Goal: Transaction & Acquisition: Purchase product/service

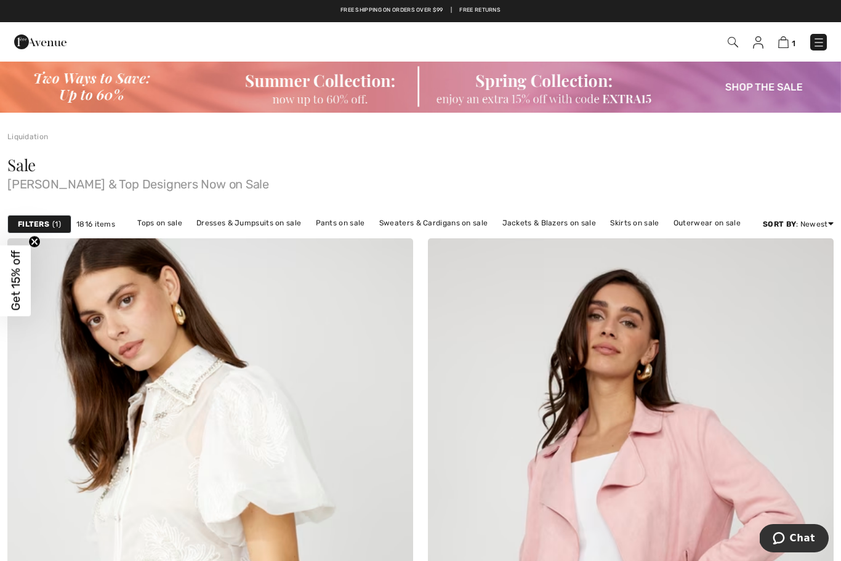
click at [339, 220] on link "Pants on sale" at bounding box center [341, 223] width 62 height 16
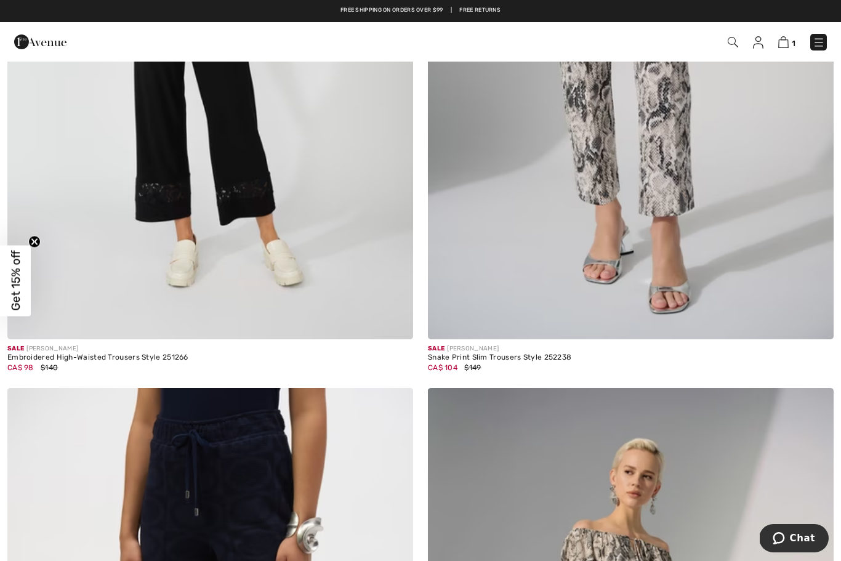
scroll to position [1792, 0]
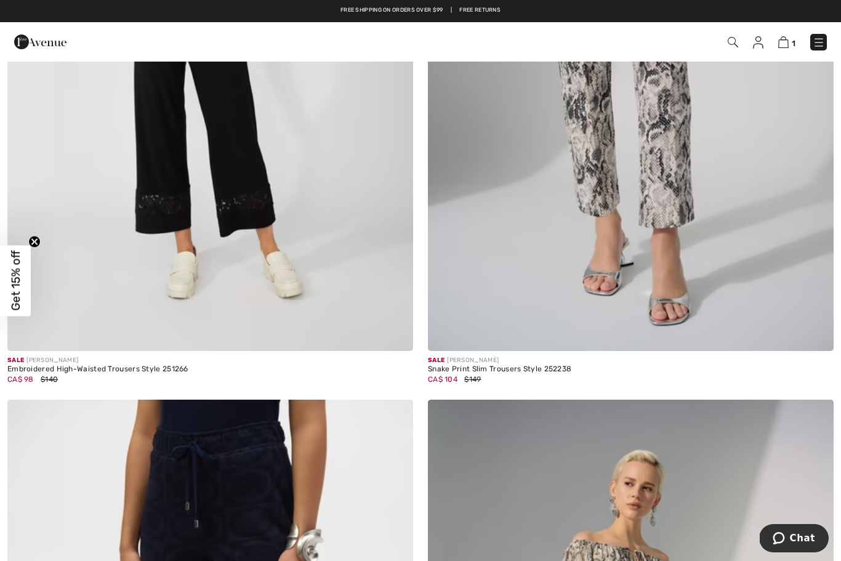
click at [524, 238] on img at bounding box center [631, 47] width 406 height 609
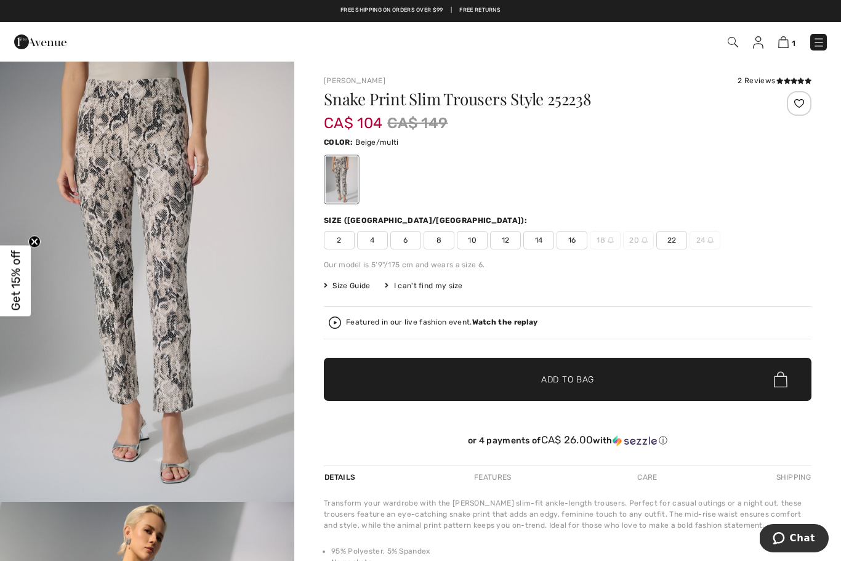
click at [787, 44] on img at bounding box center [783, 42] width 10 height 12
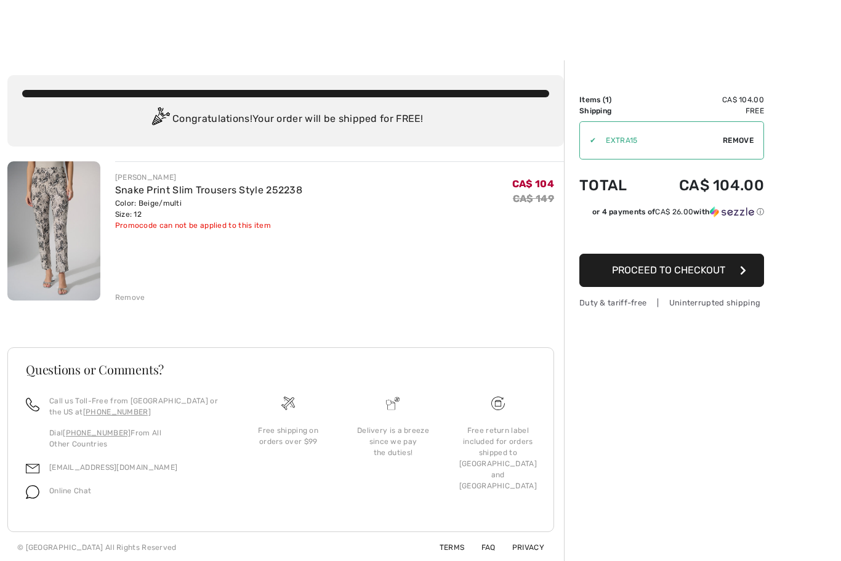
click at [55, 201] on img at bounding box center [53, 230] width 93 height 139
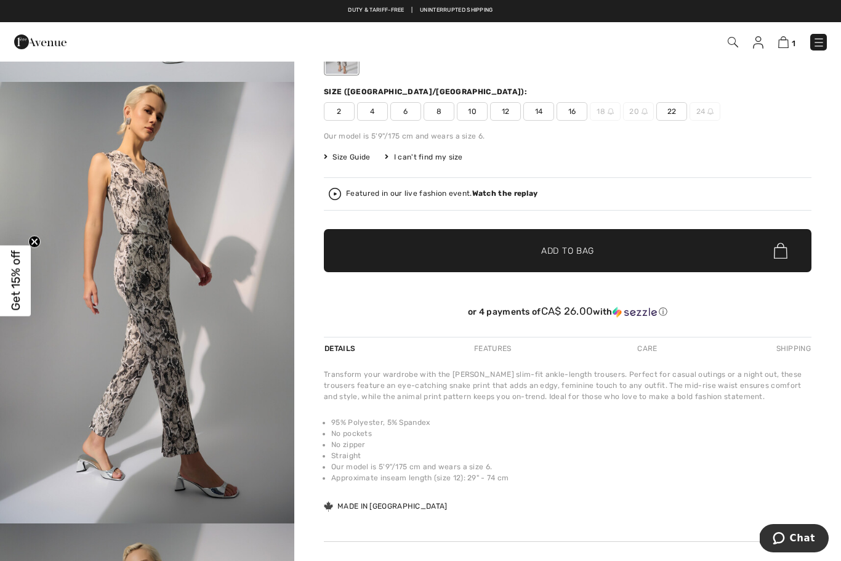
scroll to position [295, 0]
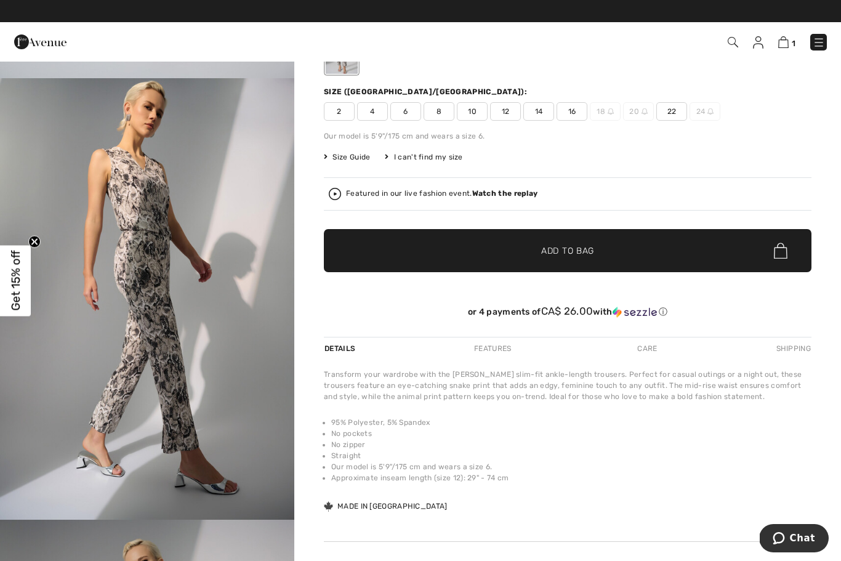
click at [148, 298] on img "2 / 5" at bounding box center [147, 298] width 294 height 441
click at [18, 300] on span "Get 15% off" at bounding box center [16, 281] width 14 height 60
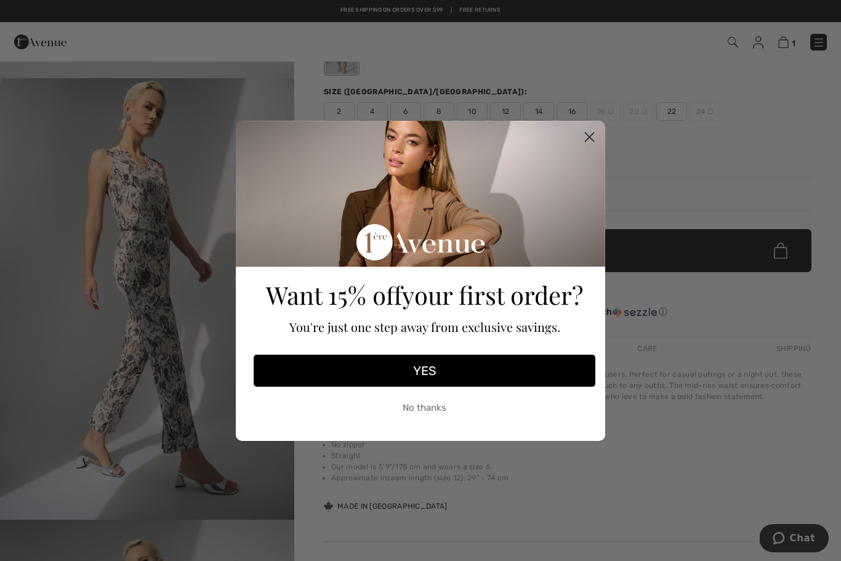
click at [316, 384] on button "YES" at bounding box center [425, 371] width 342 height 32
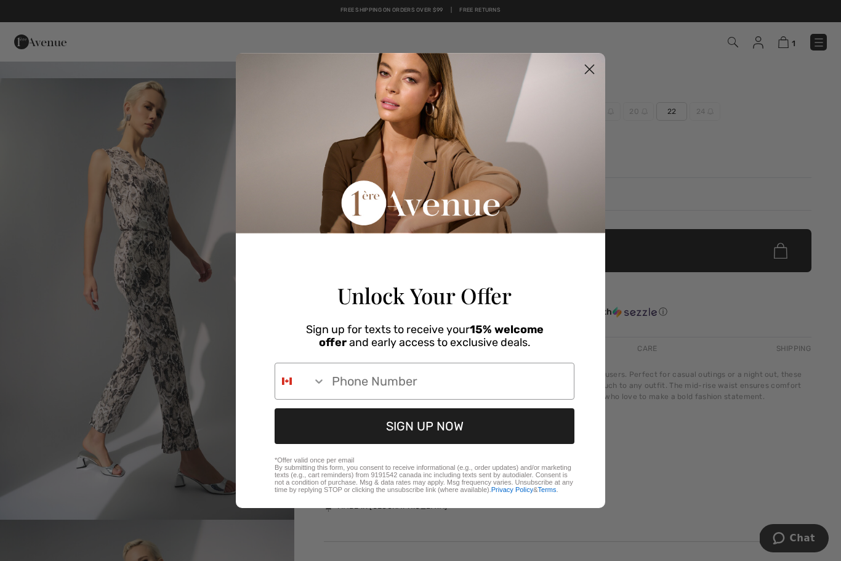
click at [341, 399] on input "Phone Number" at bounding box center [450, 381] width 248 height 36
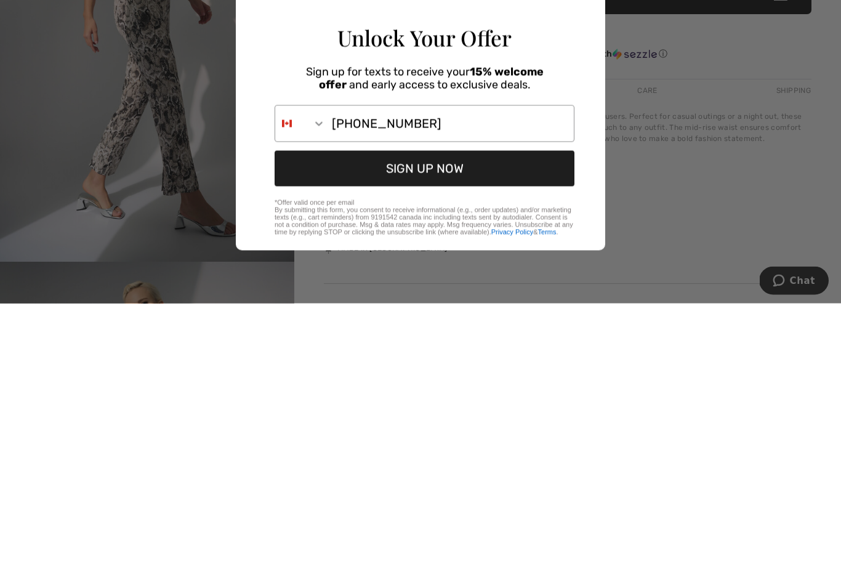
type input "647-975-9441"
click at [393, 408] on button "SIGN UP NOW" at bounding box center [425, 426] width 300 height 36
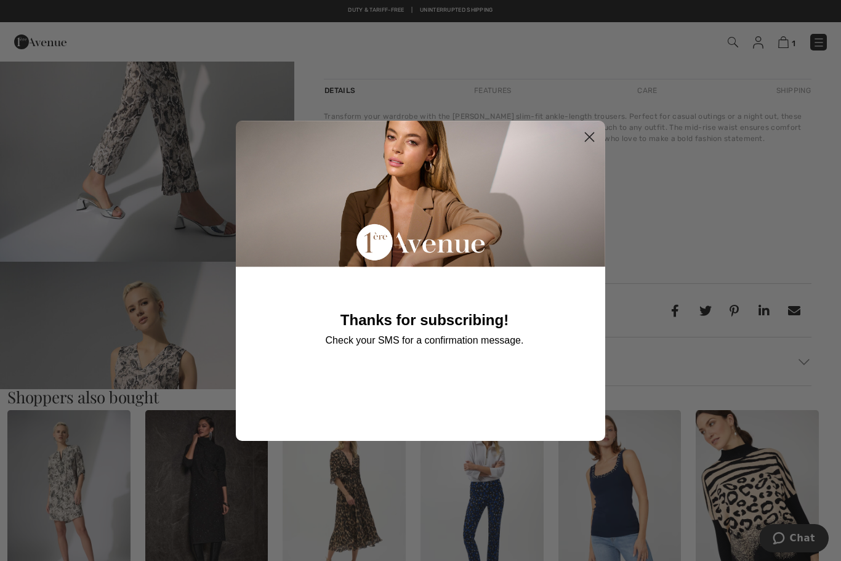
click at [584, 146] on circle "Close dialog" at bounding box center [589, 136] width 20 height 20
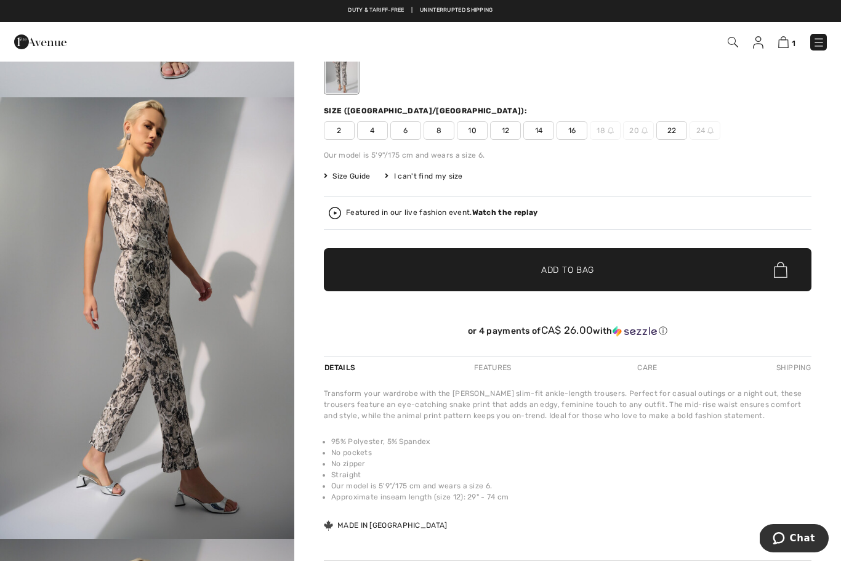
scroll to position [0, 0]
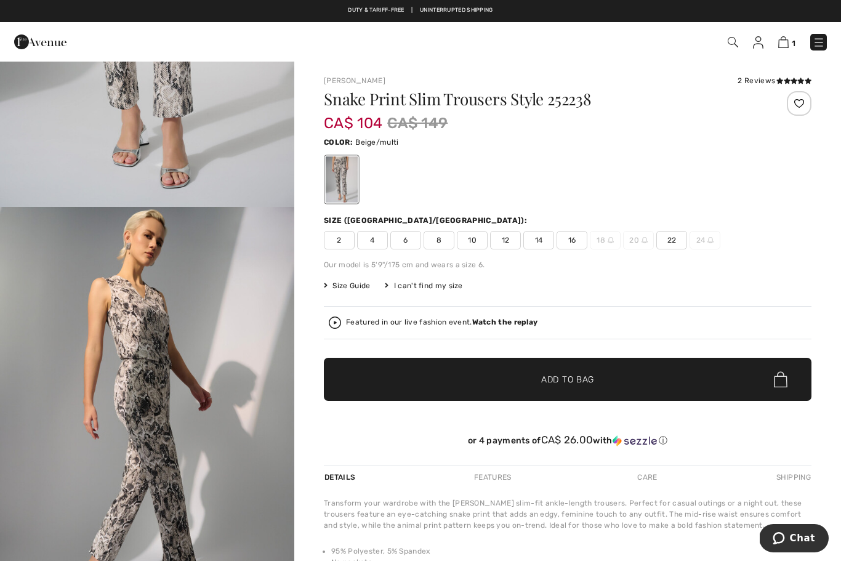
click at [781, 42] on img at bounding box center [783, 42] width 10 height 12
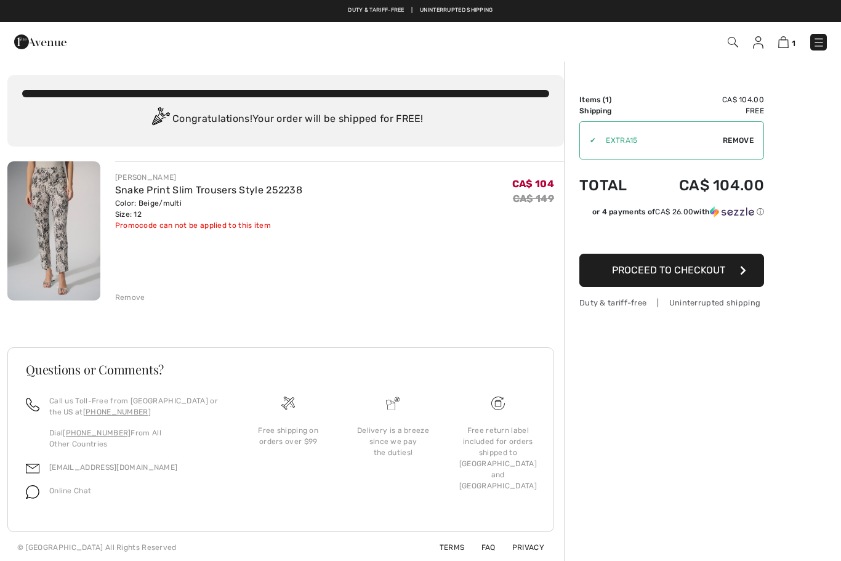
click at [736, 142] on span "Remove" at bounding box center [738, 140] width 31 height 11
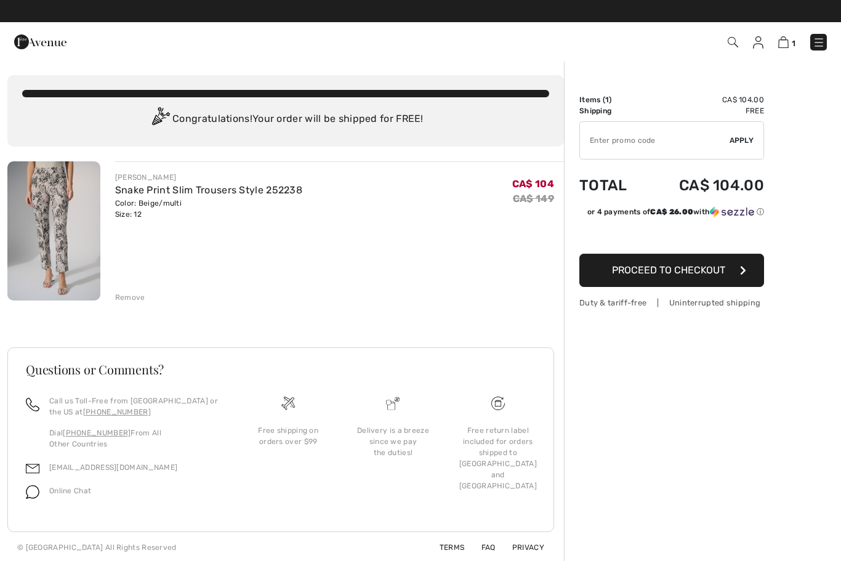
click at [617, 146] on input "TEXT" at bounding box center [655, 140] width 150 height 37
type input "NEW15"
click at [738, 138] on span "Apply" at bounding box center [741, 140] width 25 height 11
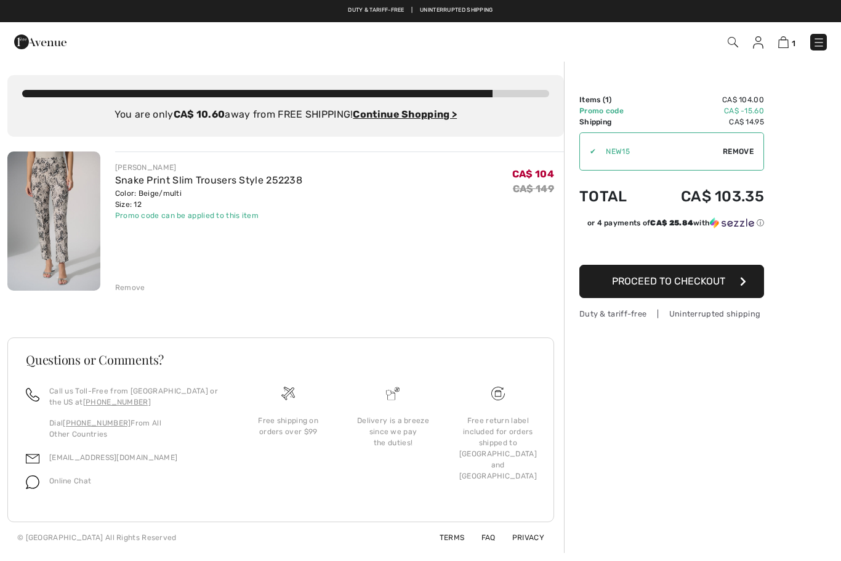
click at [407, 114] on ins "Continue Shopping >" at bounding box center [405, 114] width 104 height 12
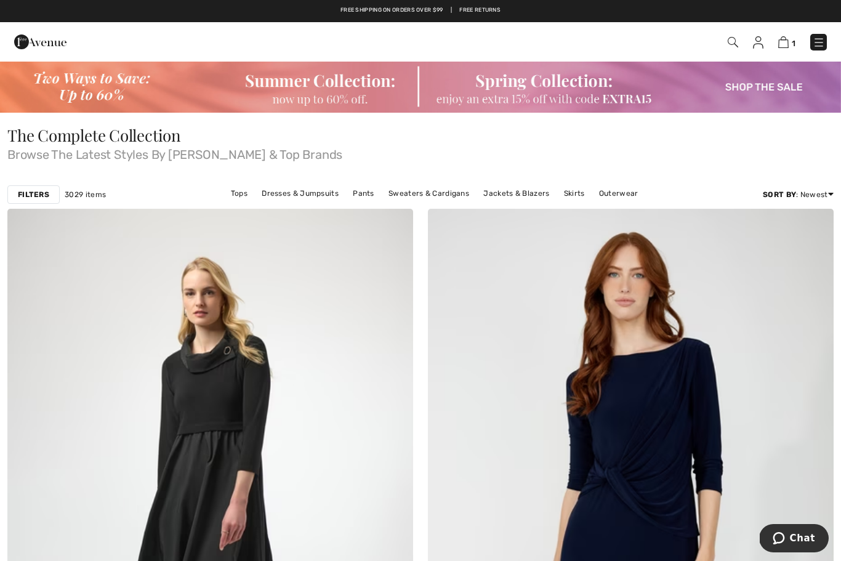
click at [563, 82] on img at bounding box center [420, 86] width 841 height 52
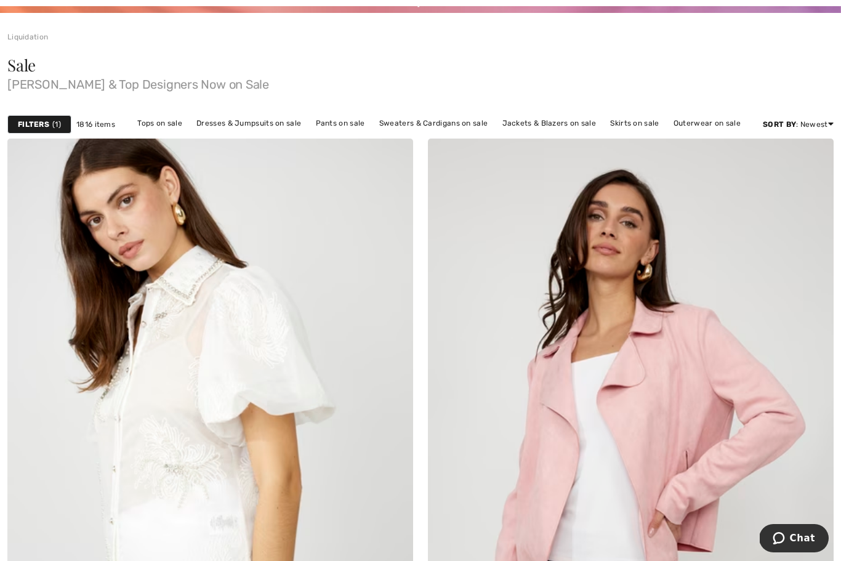
scroll to position [94, 0]
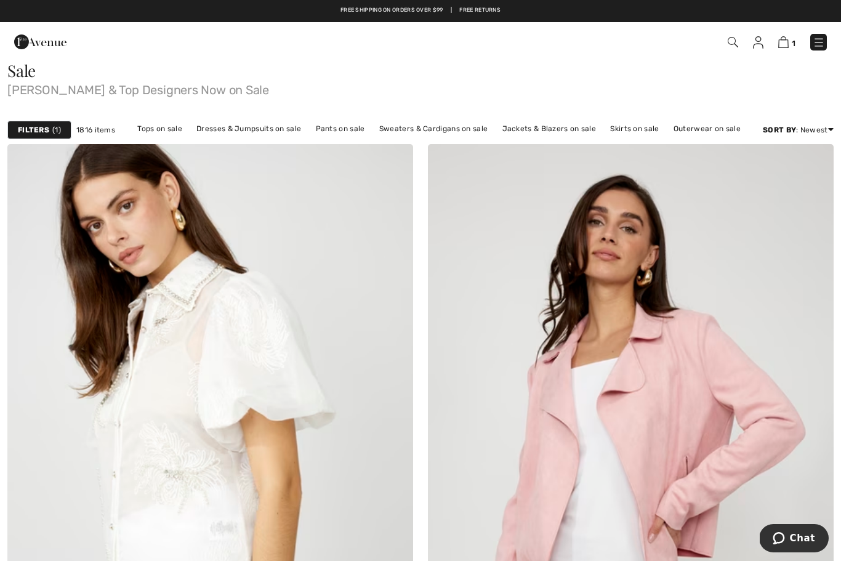
click at [412, 130] on link "Sweaters & Cardigans on sale" at bounding box center [433, 129] width 121 height 16
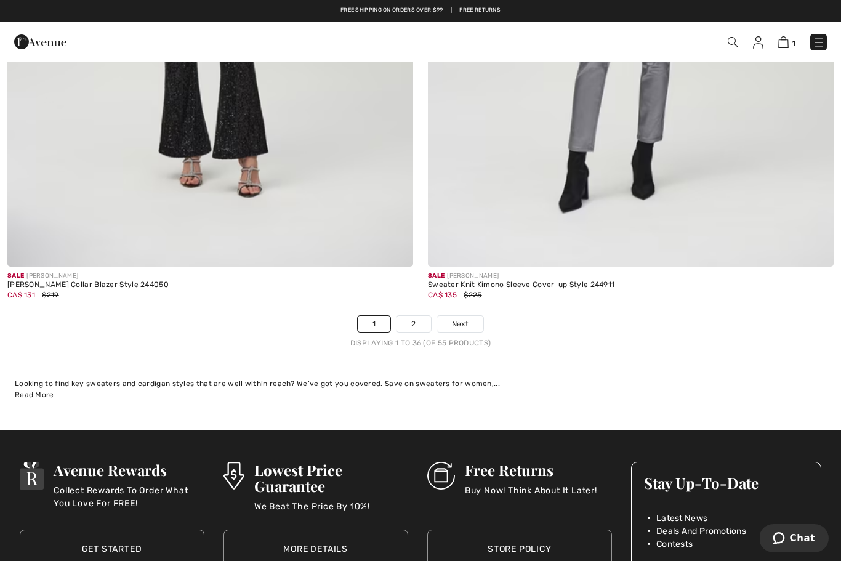
scroll to position [12013, 0]
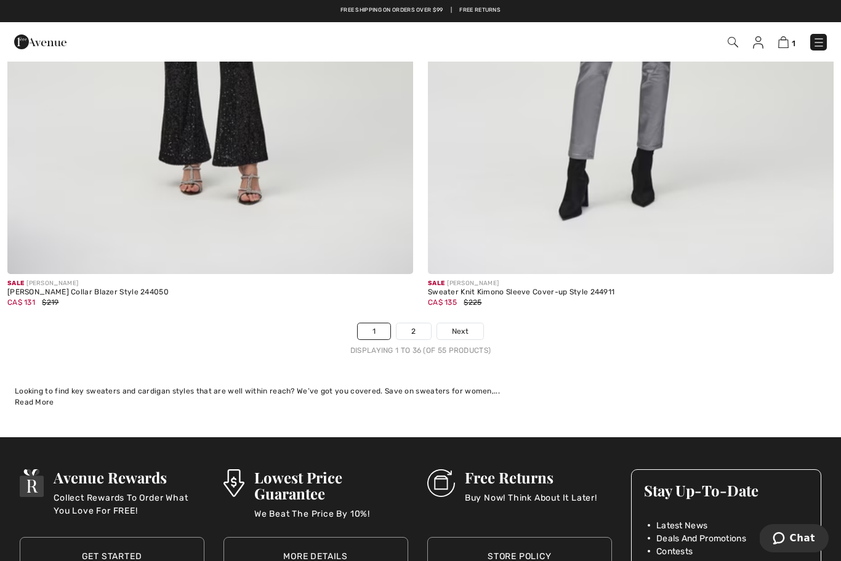
click at [418, 324] on link "2" at bounding box center [413, 331] width 34 height 16
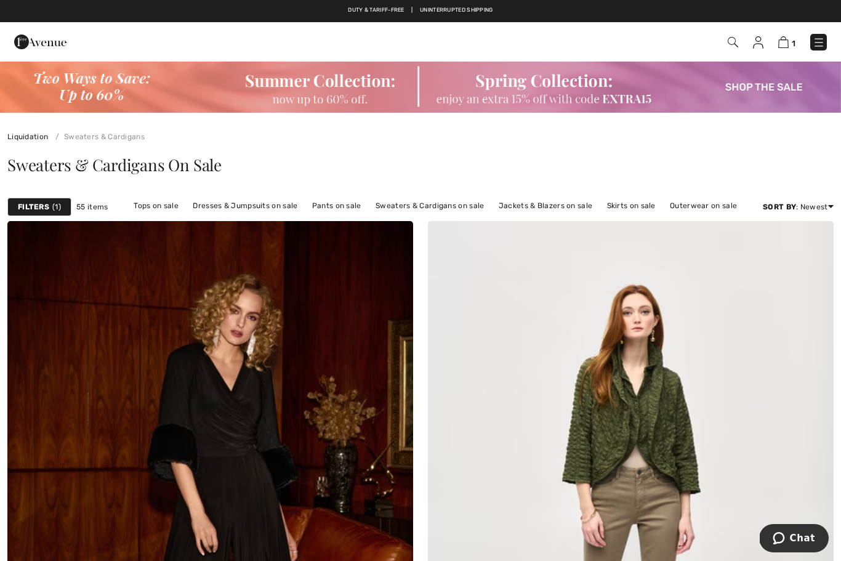
click at [159, 204] on link "Tops on sale" at bounding box center [155, 206] width 57 height 16
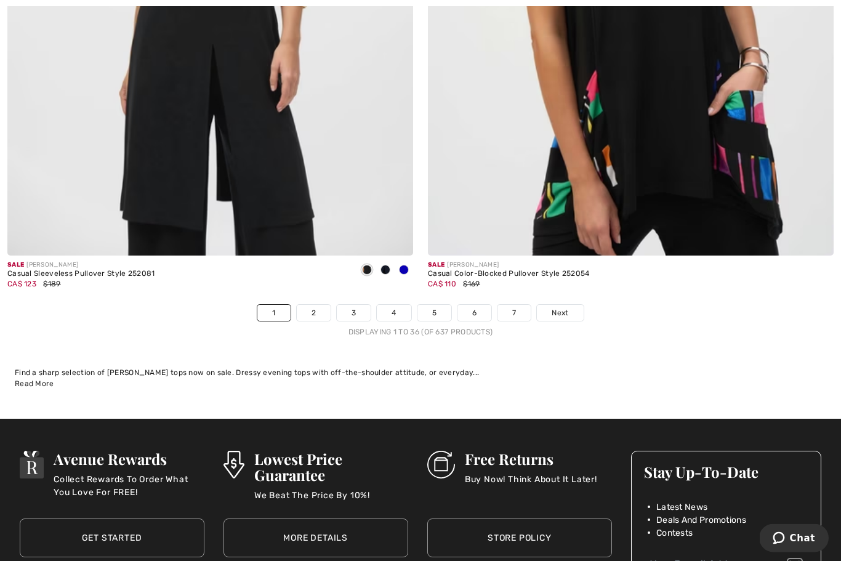
scroll to position [11964, 0]
click at [313, 305] on link "2" at bounding box center [314, 313] width 34 height 16
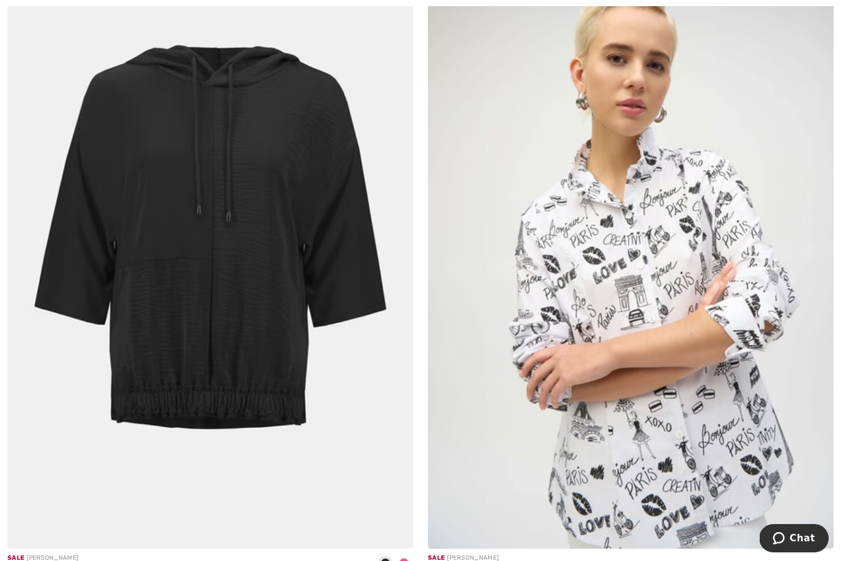
scroll to position [10360, 0]
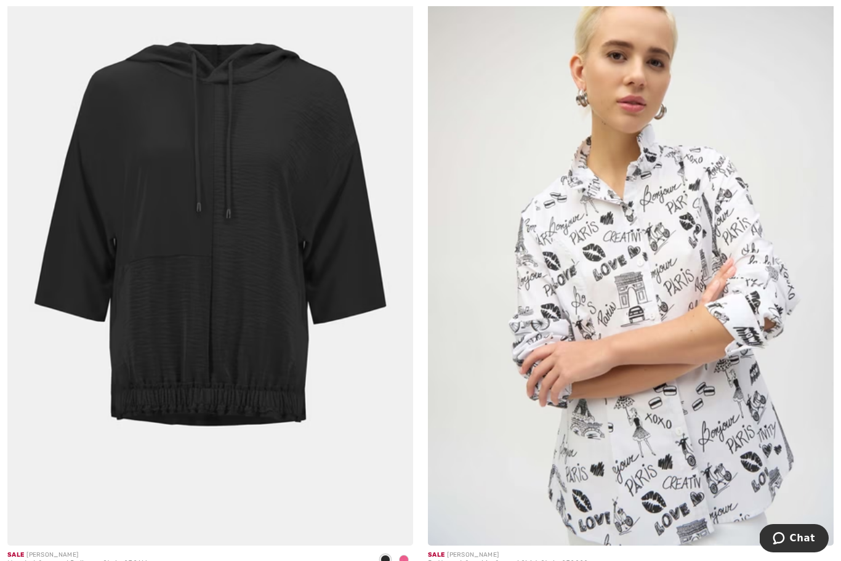
click at [174, 240] on img at bounding box center [210, 241] width 406 height 609
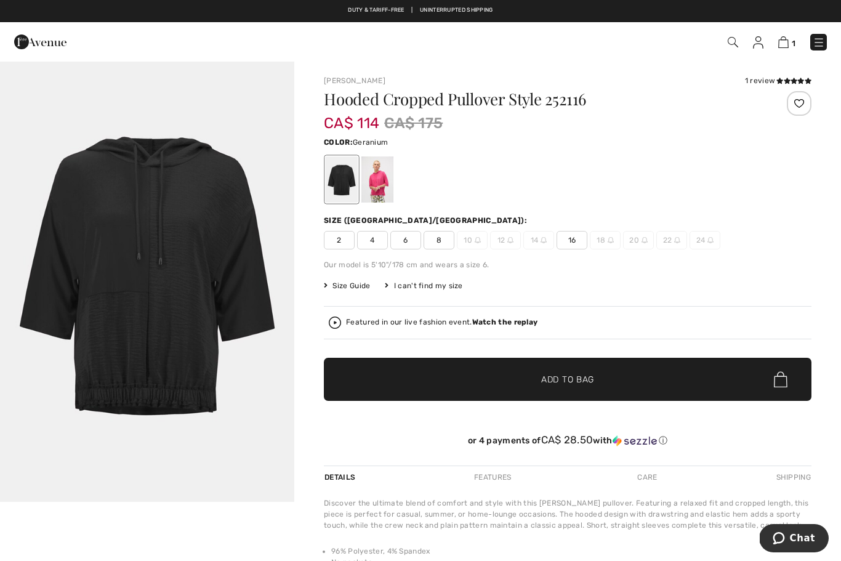
click at [382, 177] on div at bounding box center [377, 179] width 32 height 46
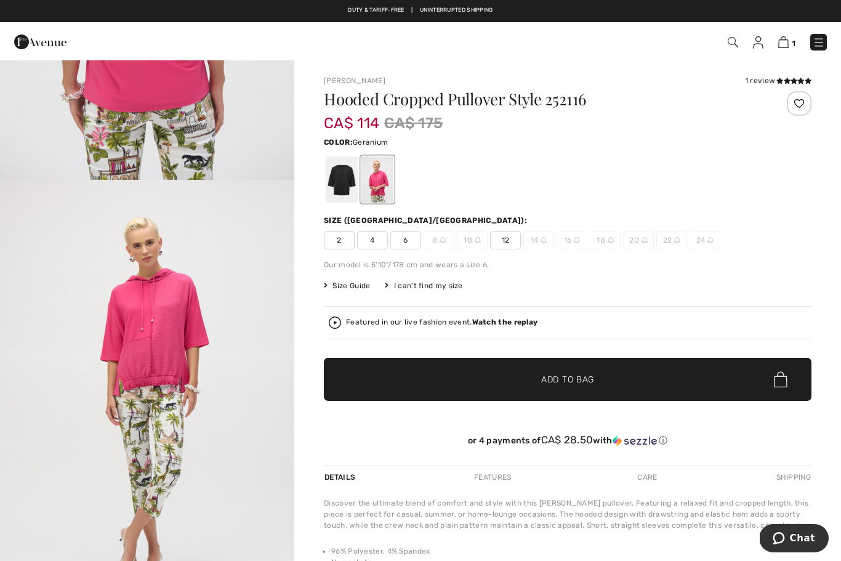
scroll to position [1200, 0]
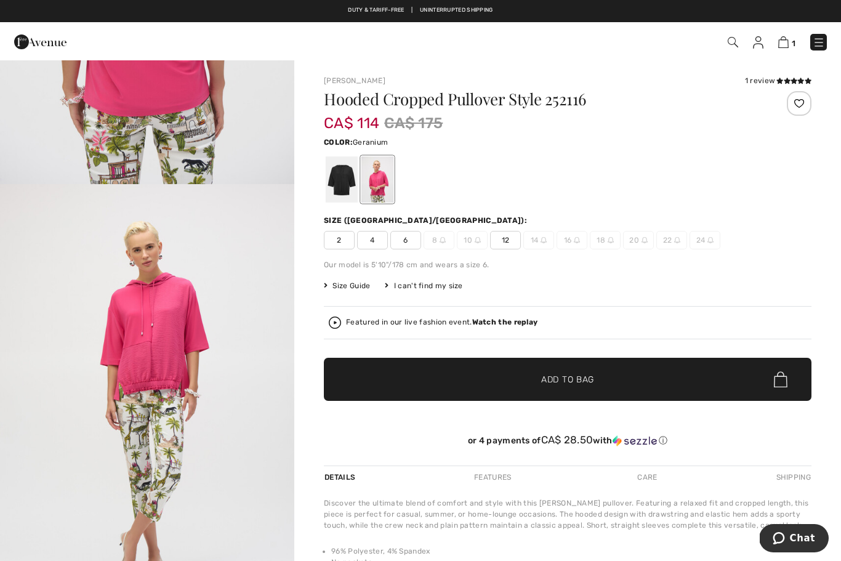
click at [344, 190] on div at bounding box center [342, 179] width 32 height 46
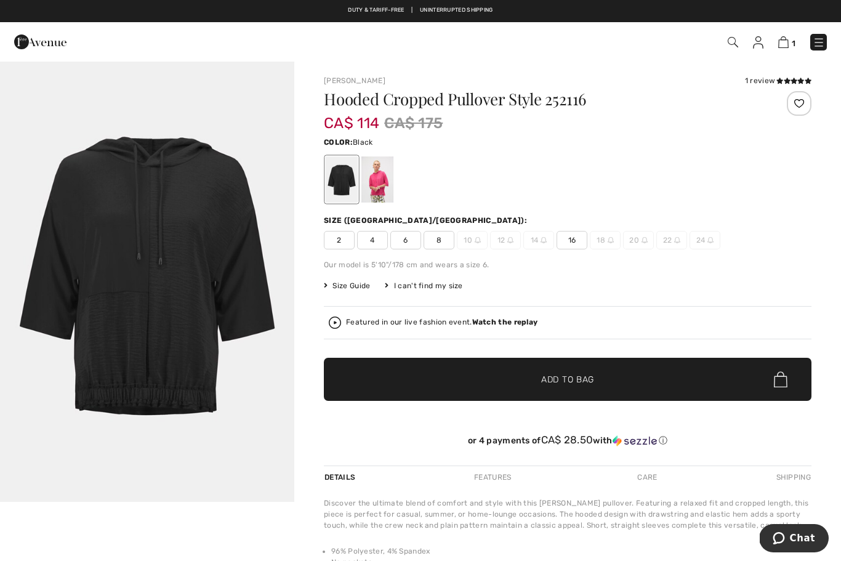
scroll to position [0, 0]
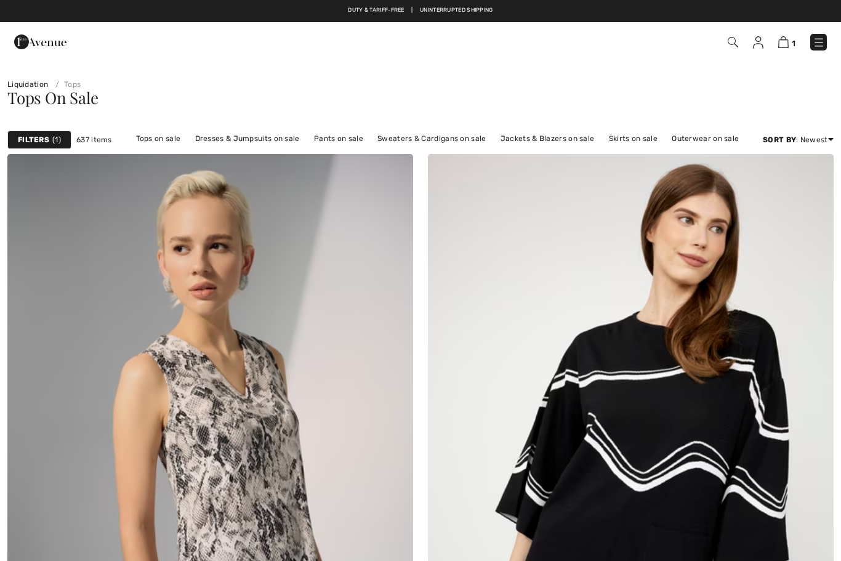
scroll to position [10402, 0]
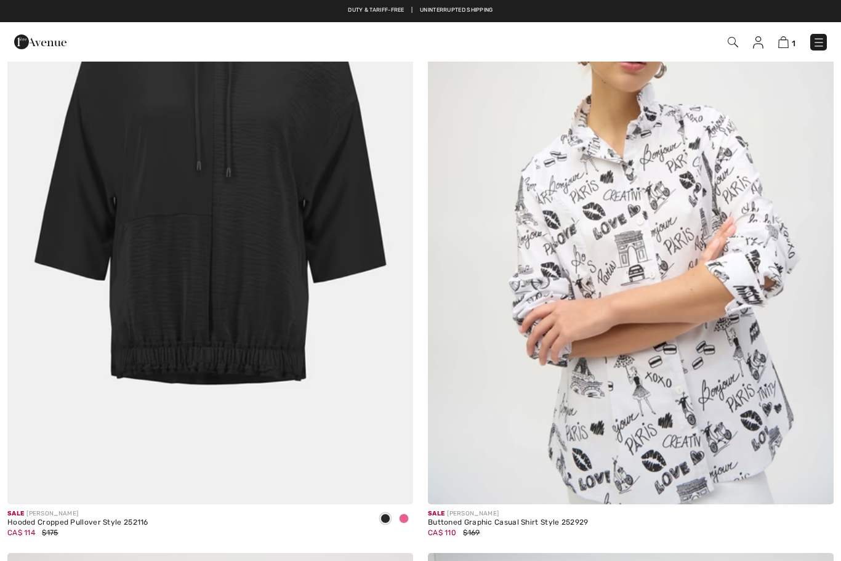
checkbox input "true"
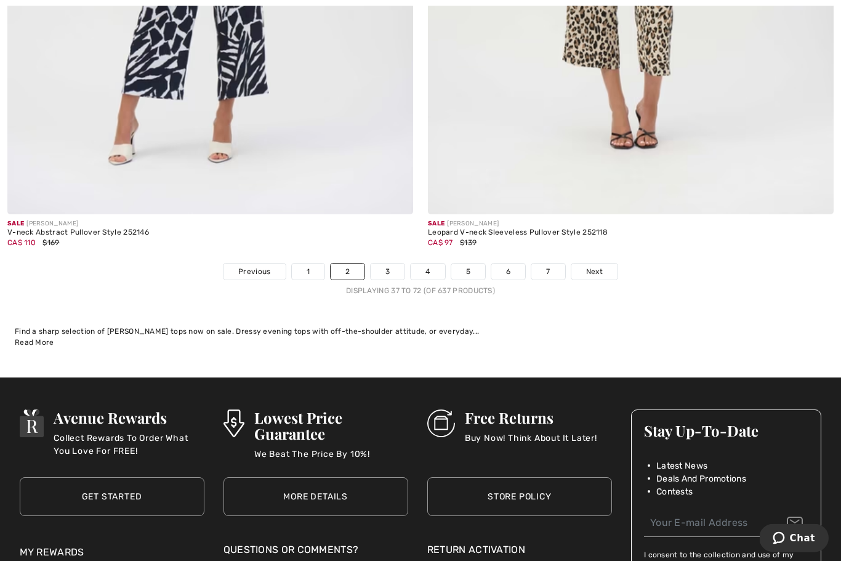
scroll to position [12005, 0]
click at [387, 263] on link "3" at bounding box center [388, 271] width 34 height 16
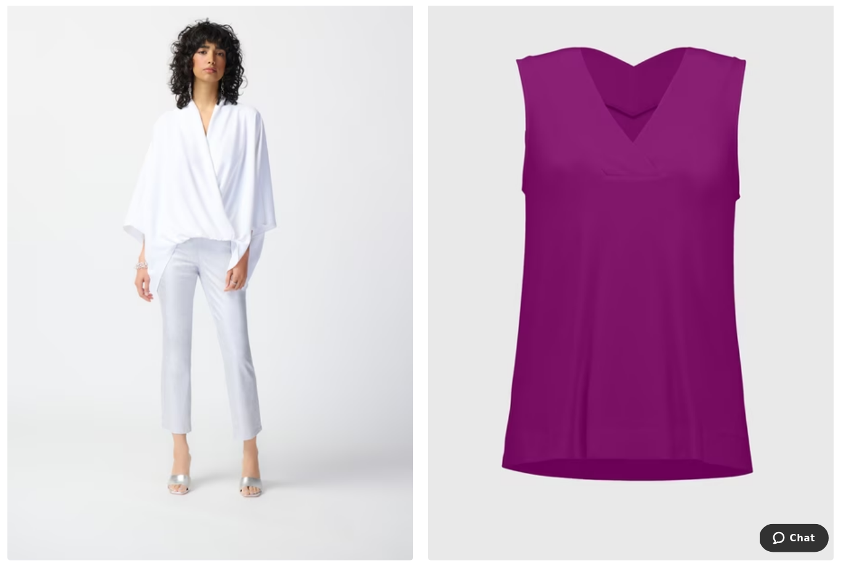
scroll to position [2166, 0]
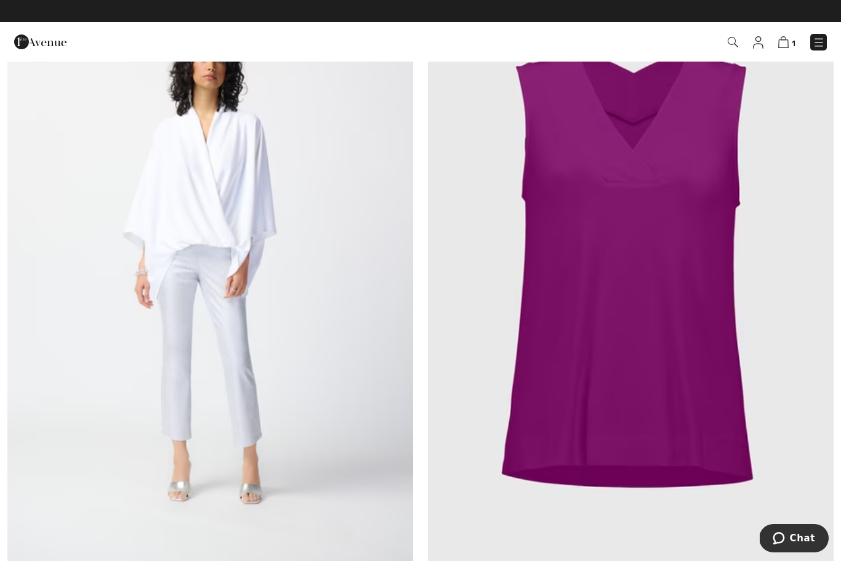
click at [586, 355] on img at bounding box center [631, 263] width 406 height 609
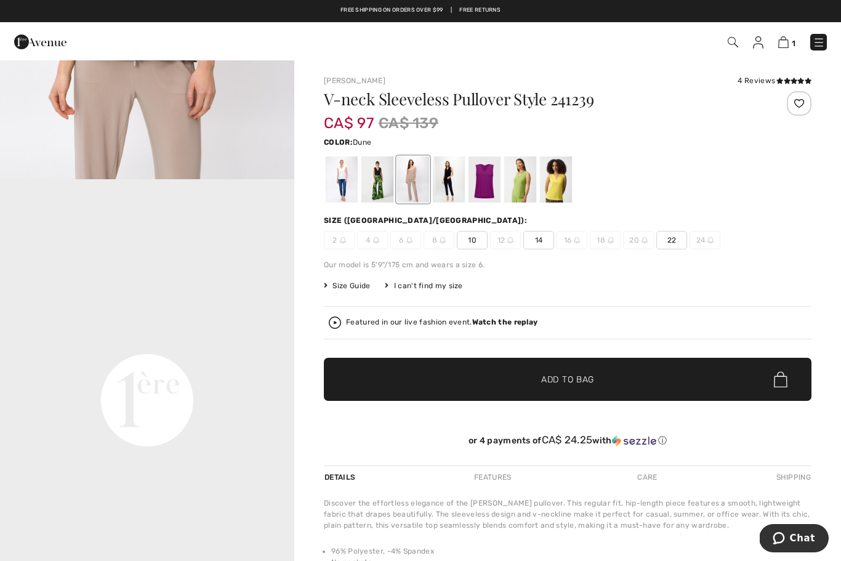
scroll to position [765, 0]
click at [520, 185] on div at bounding box center [520, 179] width 32 height 46
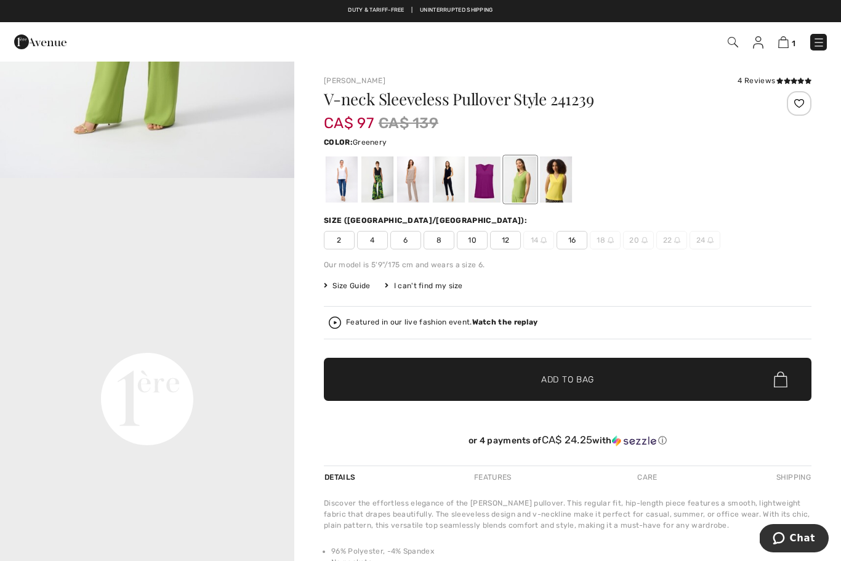
scroll to position [0, 0]
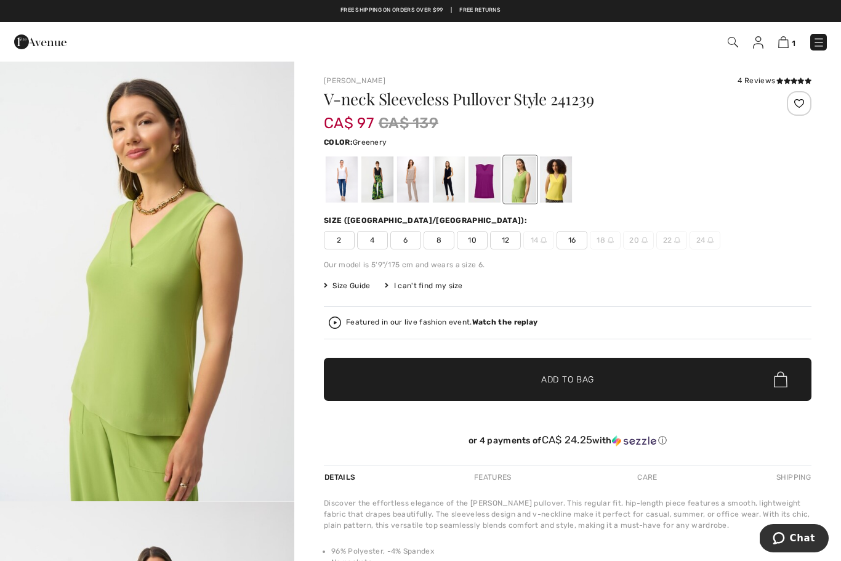
click at [555, 179] on div at bounding box center [556, 179] width 32 height 46
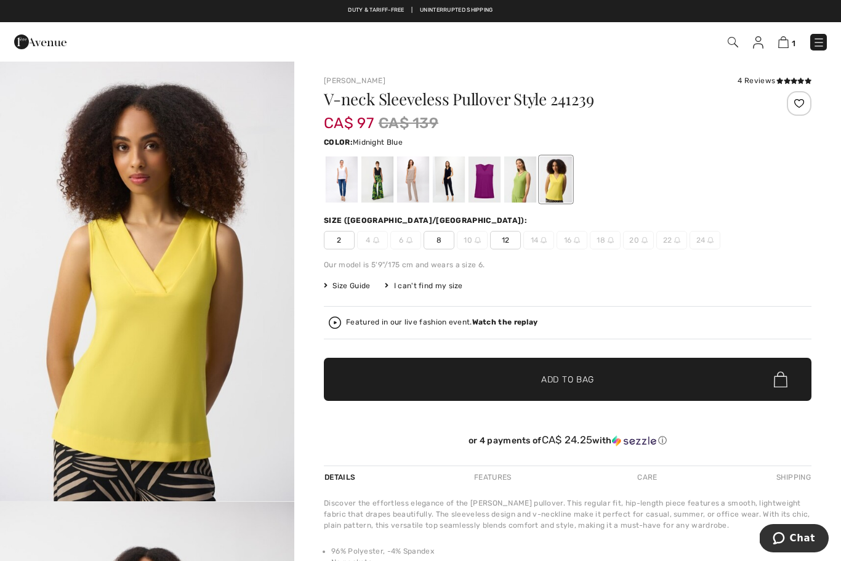
click at [439, 174] on div at bounding box center [449, 179] width 32 height 46
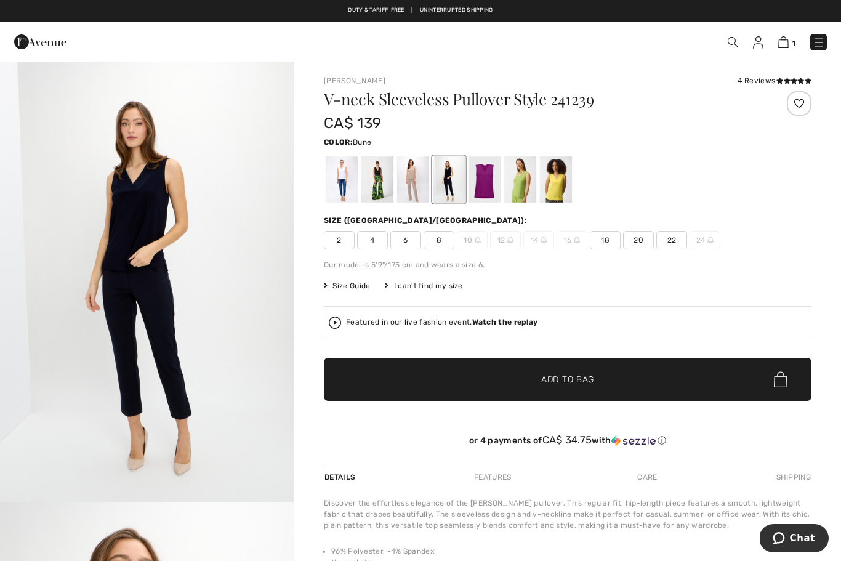
click at [407, 177] on div at bounding box center [413, 179] width 32 height 46
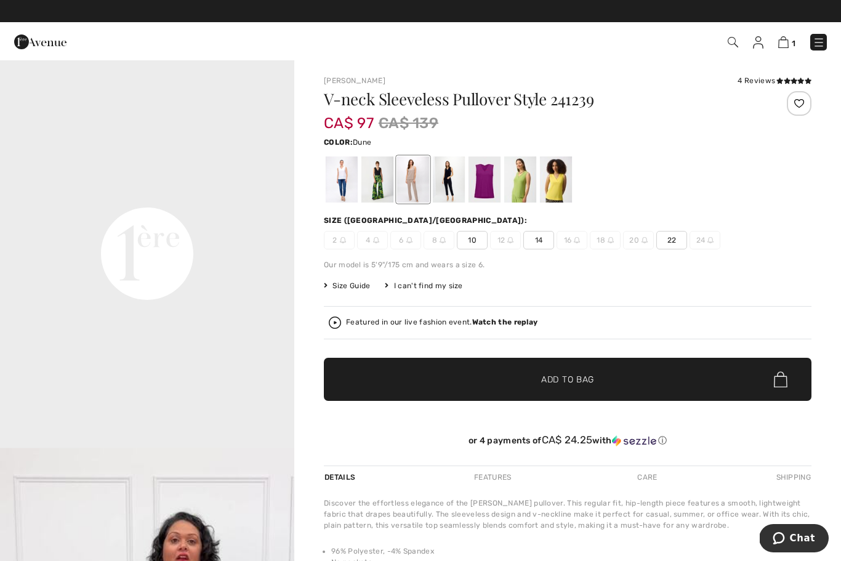
scroll to position [912, 0]
click at [371, 182] on div at bounding box center [377, 179] width 32 height 46
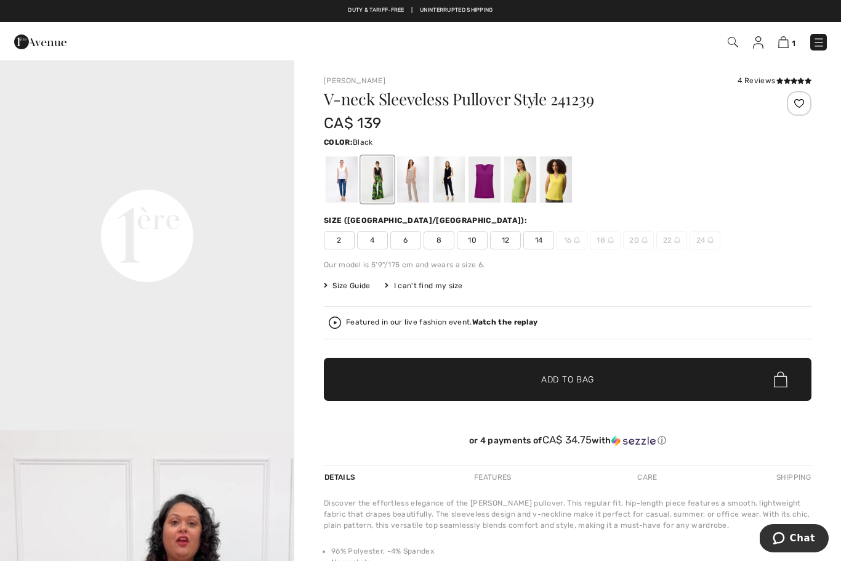
scroll to position [926, 0]
click at [478, 185] on div at bounding box center [484, 179] width 32 height 46
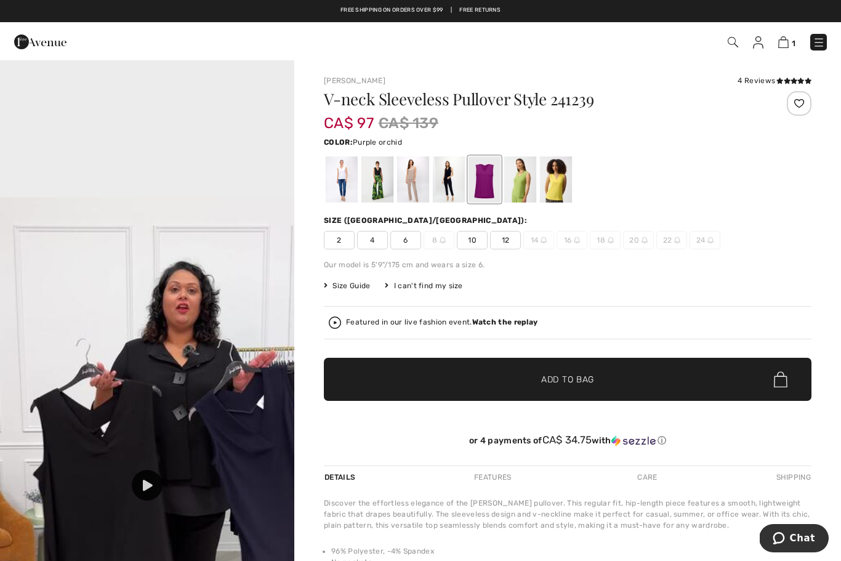
scroll to position [0, 0]
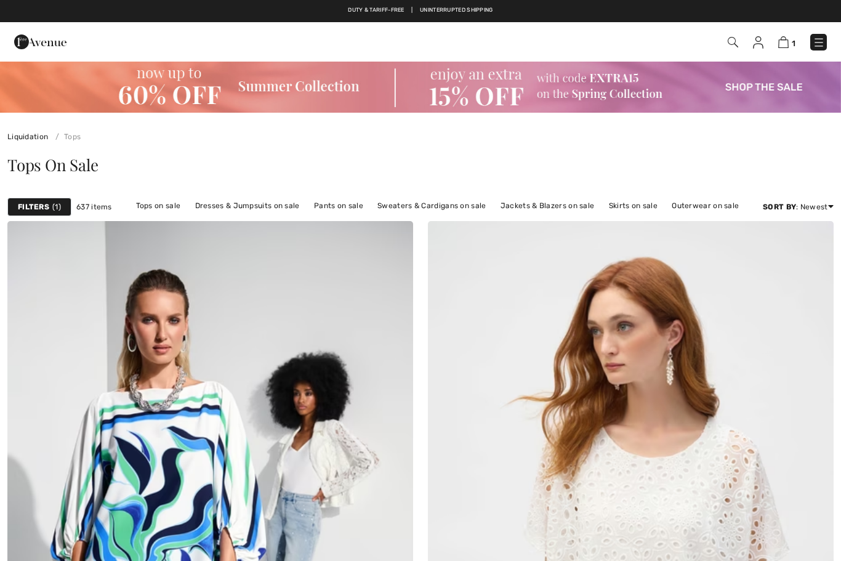
checkbox input "true"
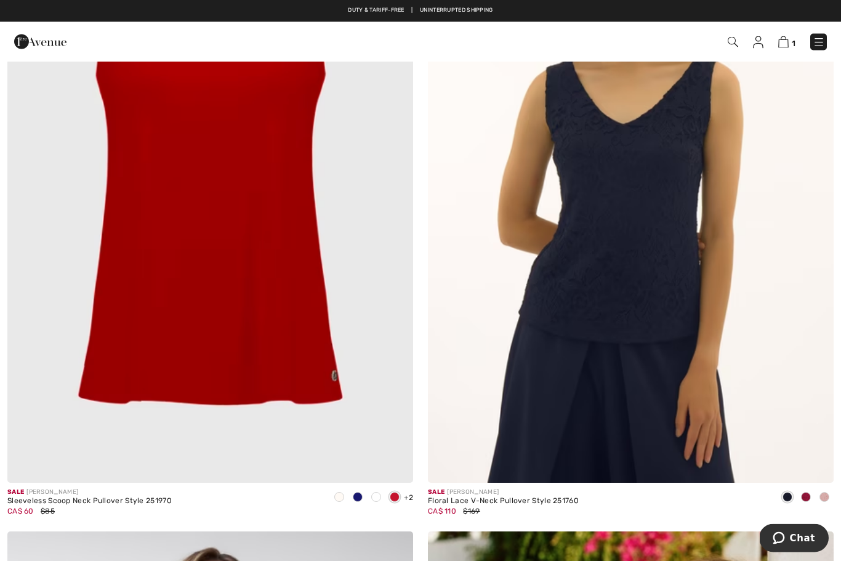
scroll to position [6388, 0]
click at [180, 283] on img at bounding box center [210, 178] width 406 height 609
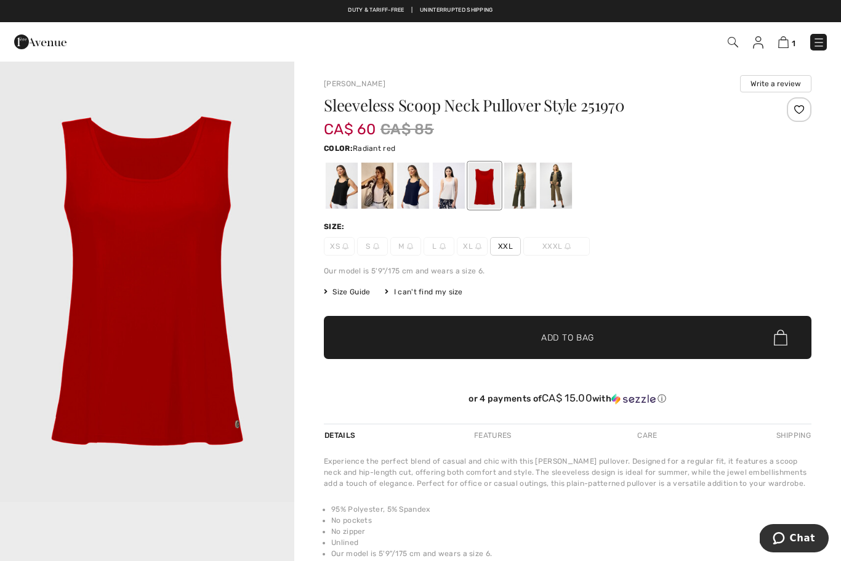
click at [435, 247] on span "L" at bounding box center [438, 246] width 31 height 18
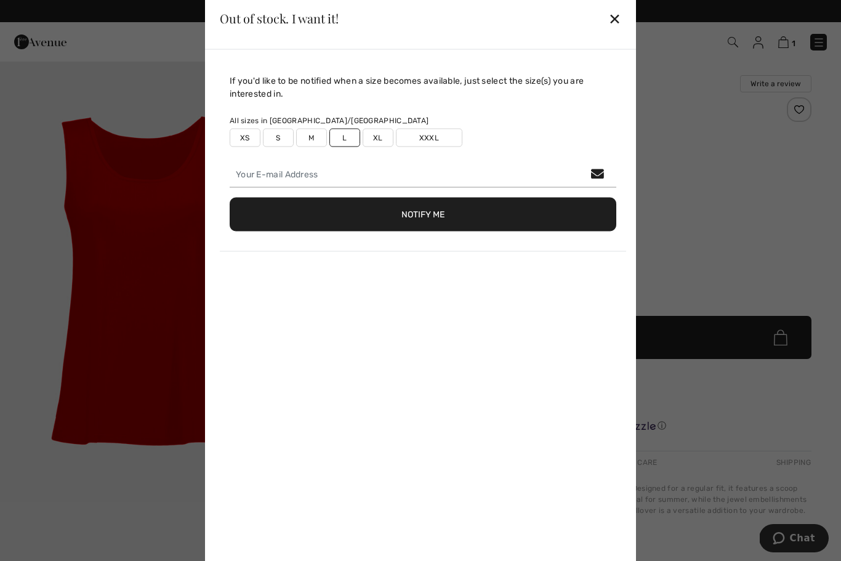
click at [480, 316] on div "If you'd like to be notified when a size becomes available, just select the siz…" at bounding box center [420, 311] width 431 height 524
click at [611, 20] on div "✕" at bounding box center [614, 19] width 13 height 26
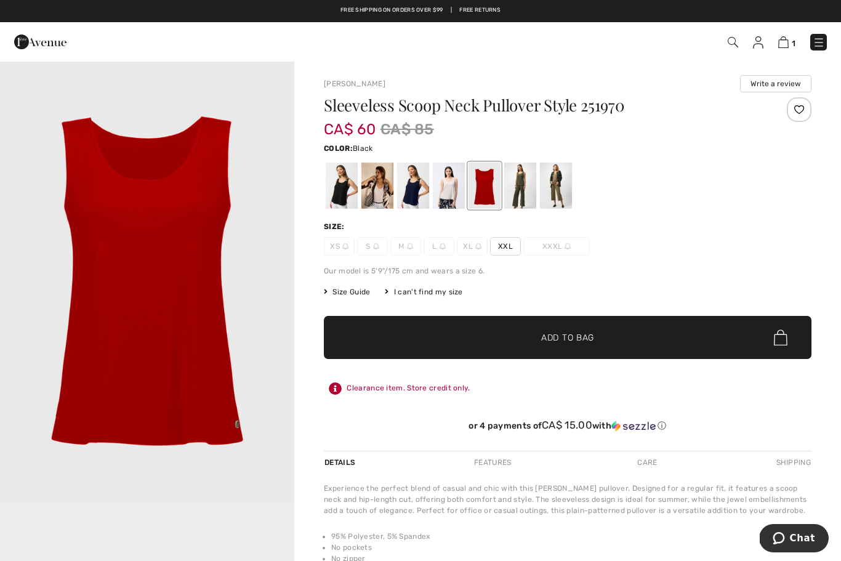
click at [333, 190] on div at bounding box center [342, 185] width 32 height 46
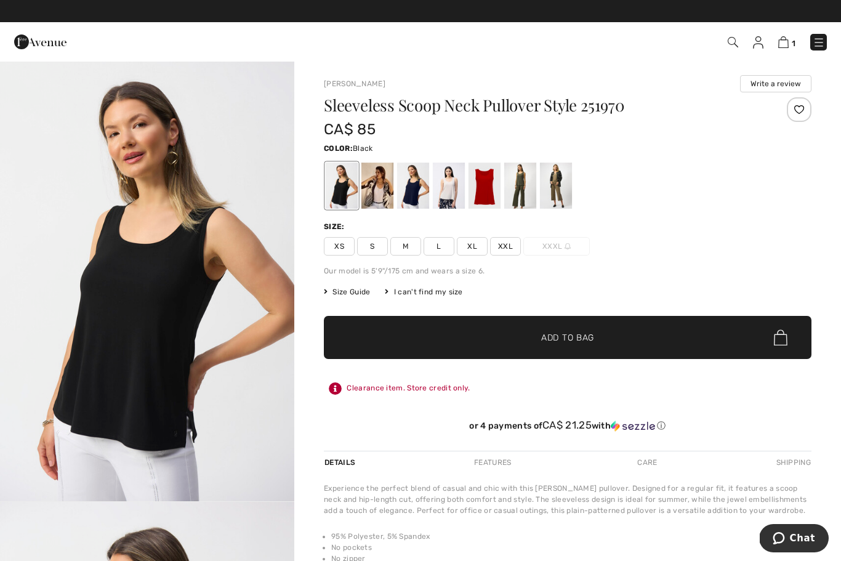
click at [381, 191] on div at bounding box center [377, 185] width 32 height 46
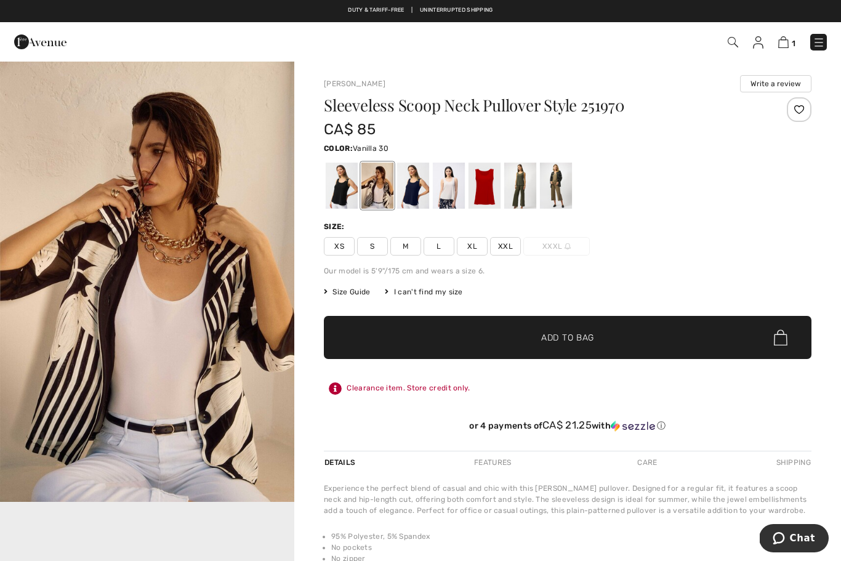
click at [411, 189] on div at bounding box center [413, 185] width 32 height 46
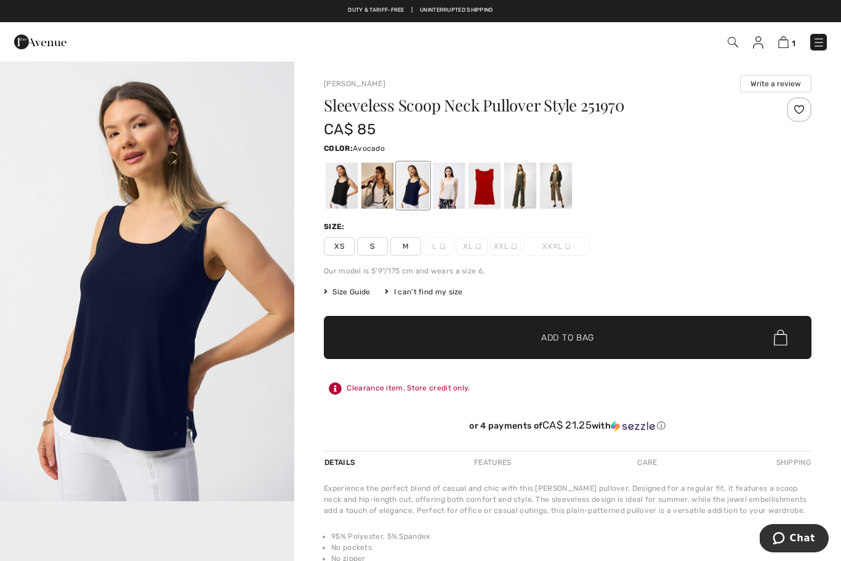
click at [512, 182] on div at bounding box center [520, 185] width 32 height 46
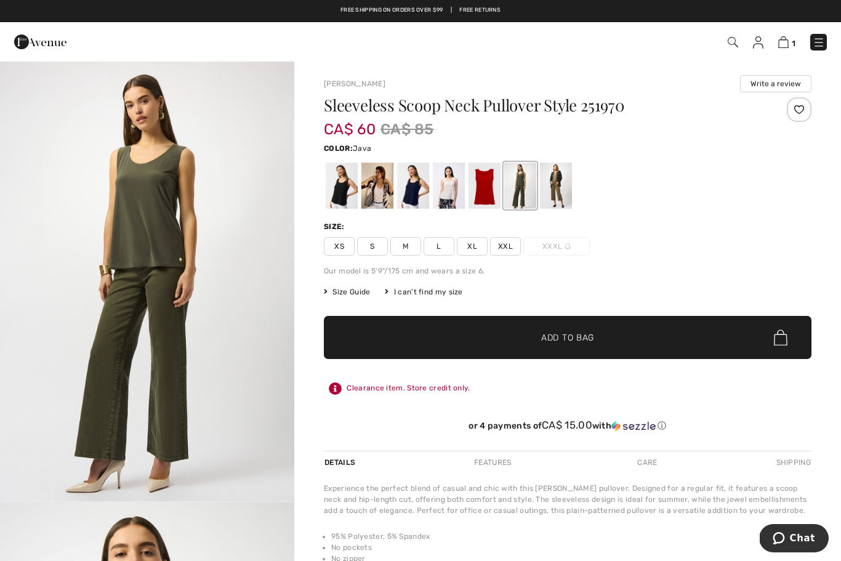
click at [552, 182] on div at bounding box center [556, 185] width 32 height 46
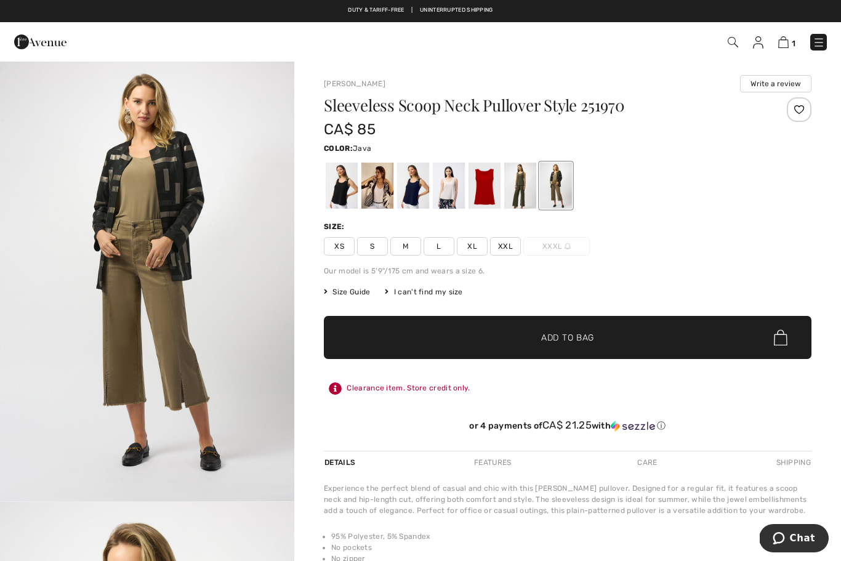
click at [515, 187] on div at bounding box center [520, 185] width 32 height 46
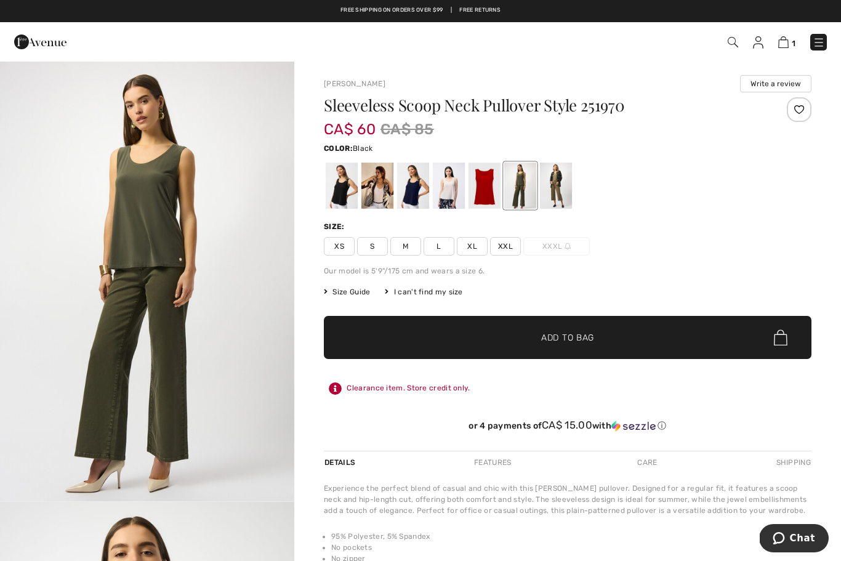
click at [335, 189] on div at bounding box center [342, 185] width 32 height 46
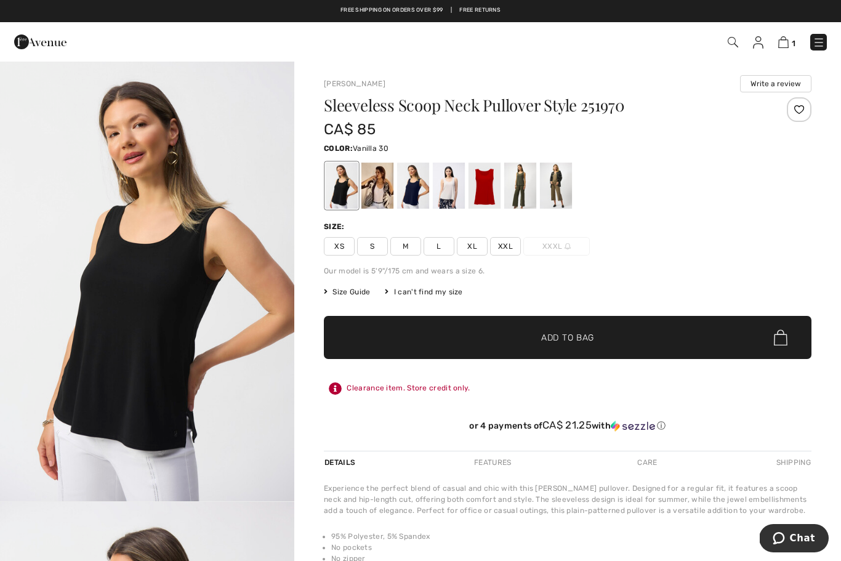
click at [411, 188] on div at bounding box center [413, 185] width 32 height 46
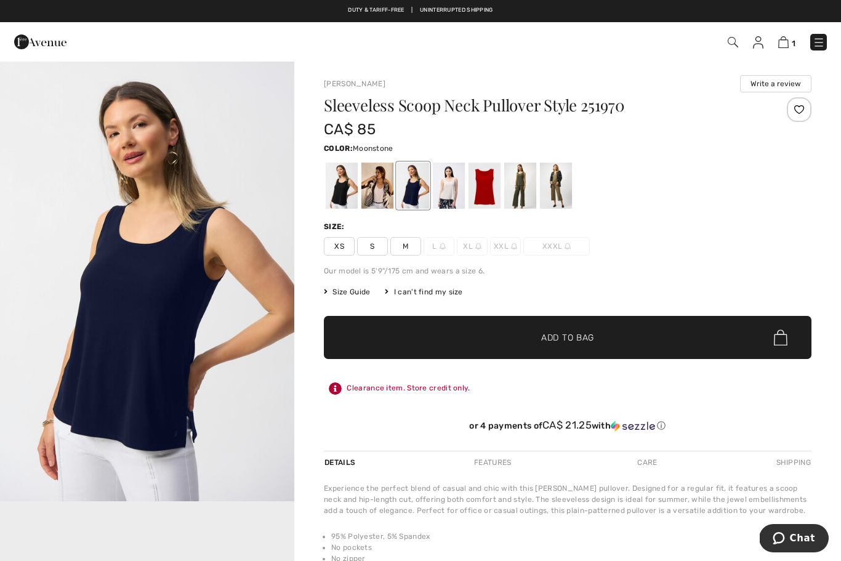
click at [442, 190] on div at bounding box center [449, 185] width 32 height 46
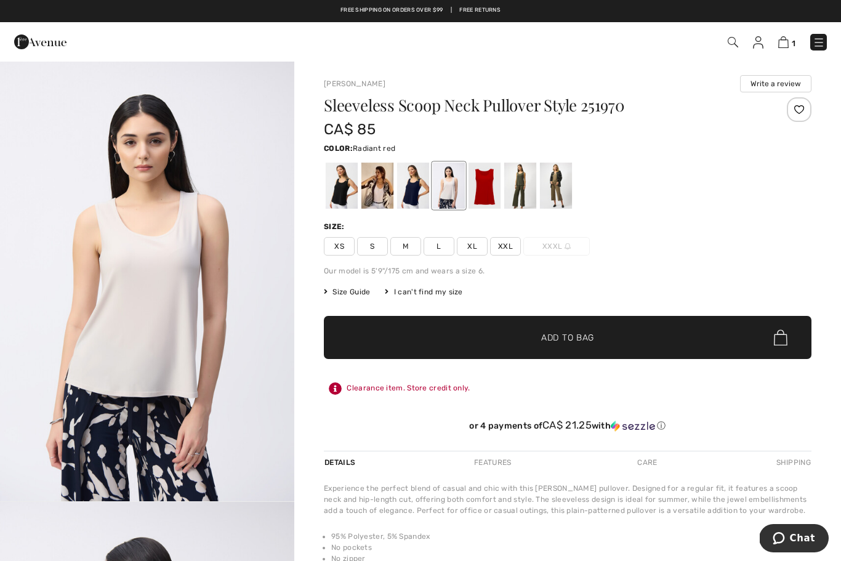
click at [481, 193] on div at bounding box center [484, 185] width 32 height 46
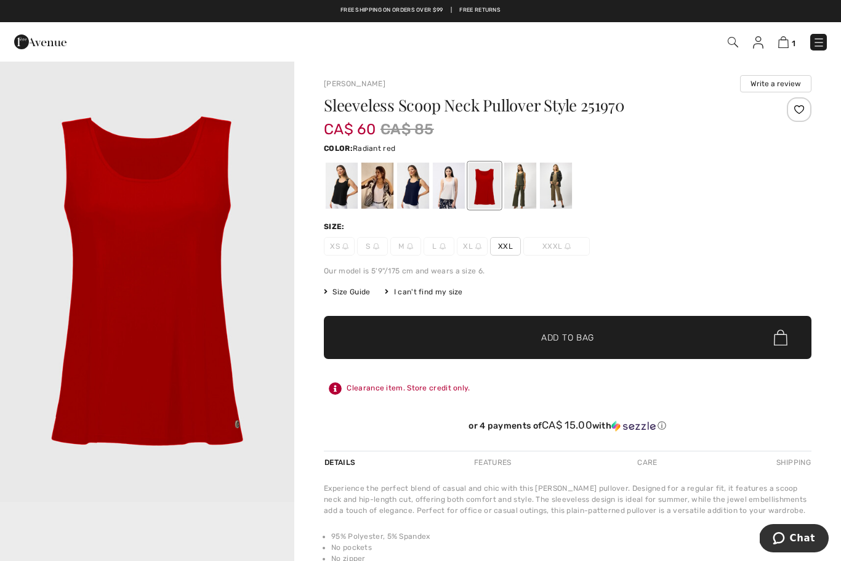
click at [515, 187] on div at bounding box center [520, 185] width 32 height 46
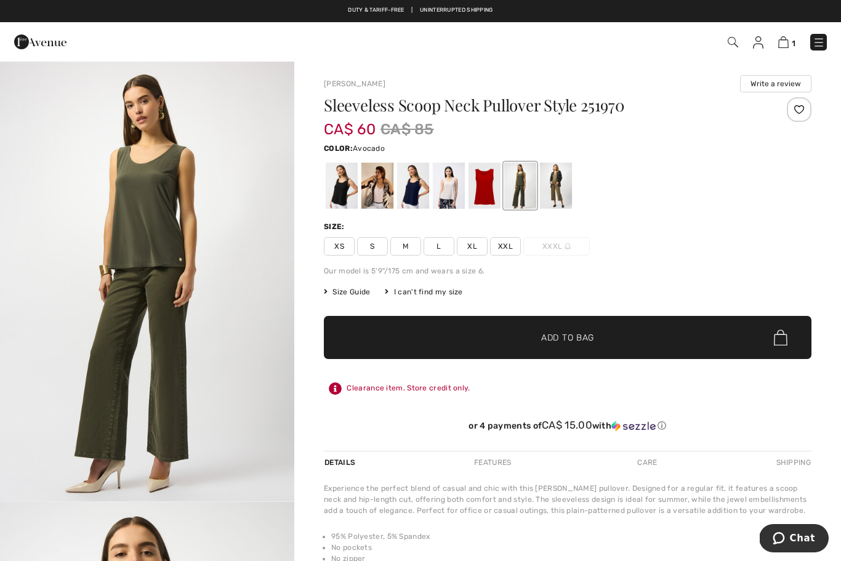
click at [548, 177] on div at bounding box center [556, 185] width 32 height 46
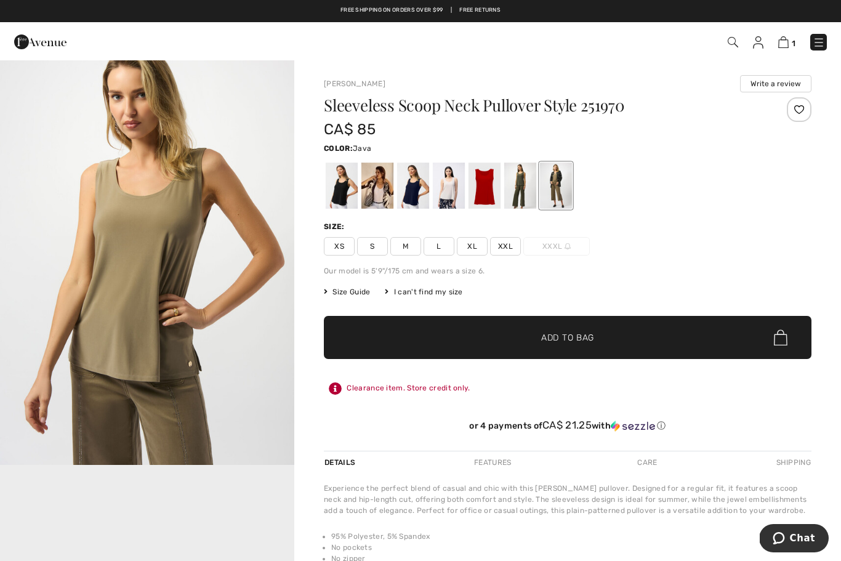
scroll to position [478, 0]
